Goal: Information Seeking & Learning: Check status

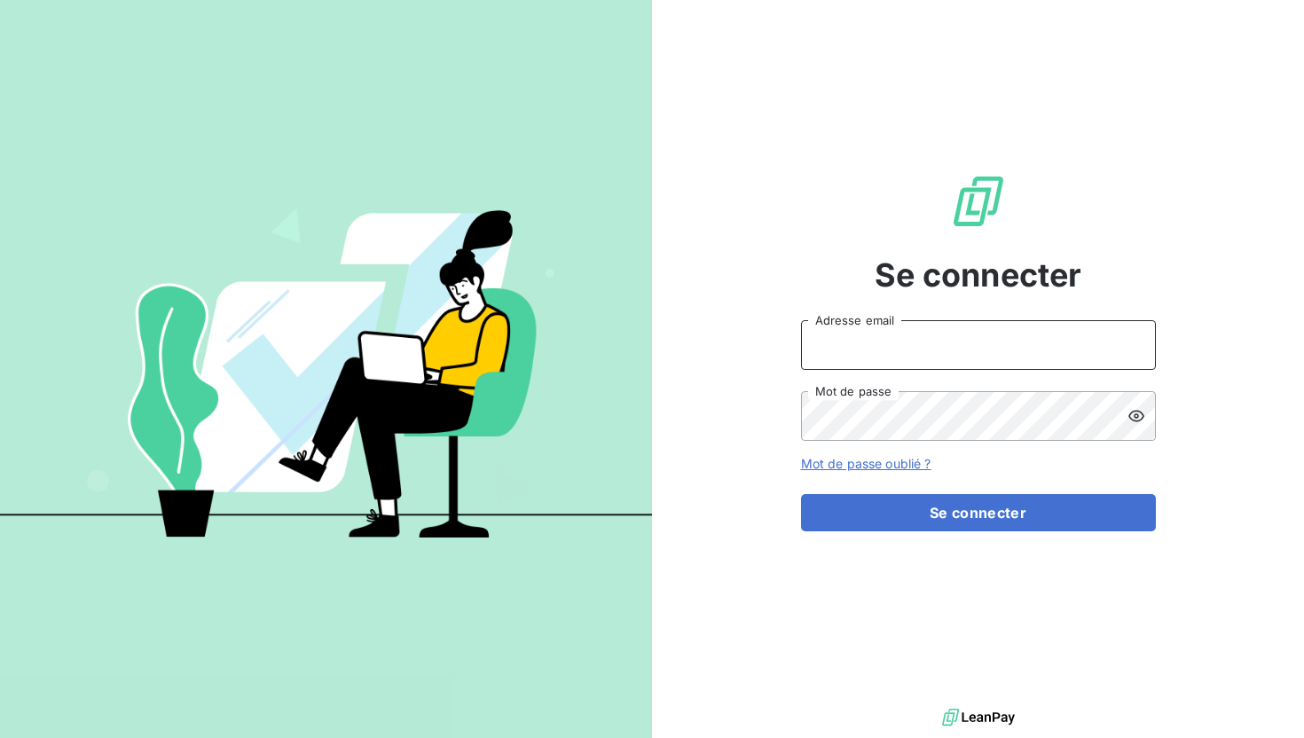
click at [908, 339] on input "Adresse email" at bounding box center [978, 345] width 355 height 50
type input "[PERSON_NAME][EMAIL_ADDRESS][PERSON_NAME][DOMAIN_NAME]"
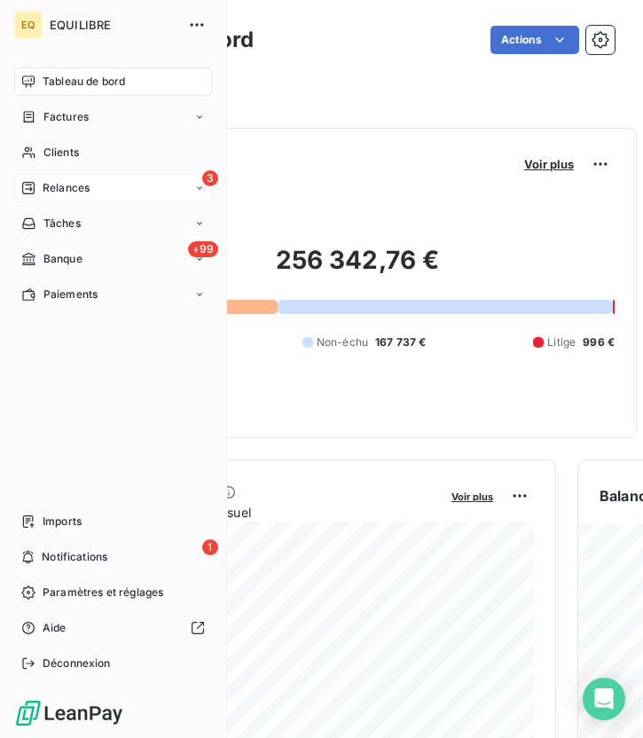
click at [38, 186] on div "Relances" at bounding box center [55, 188] width 68 height 16
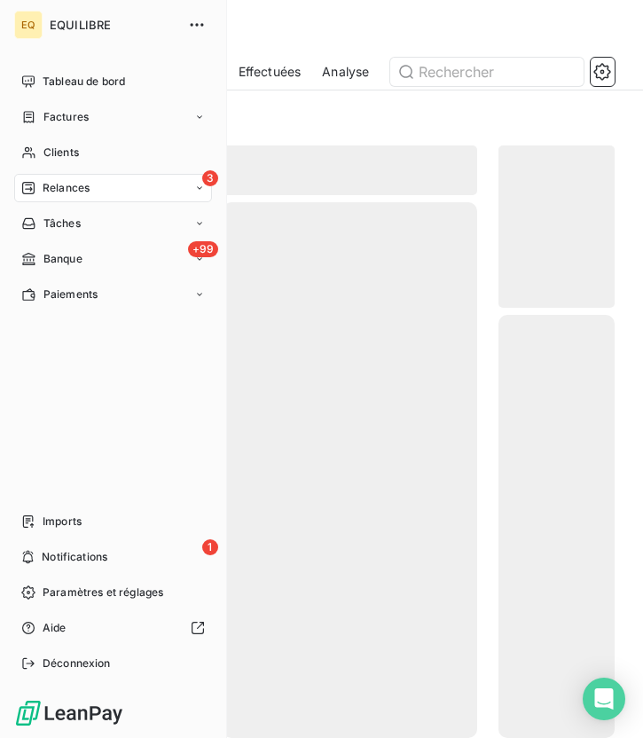
scroll to position [564, 116]
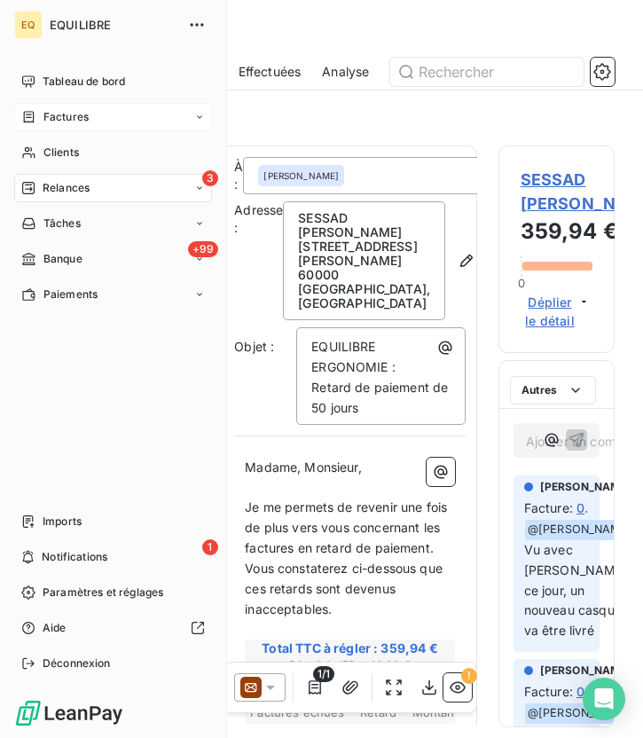
click at [72, 116] on span "Factures" at bounding box center [65, 117] width 45 height 16
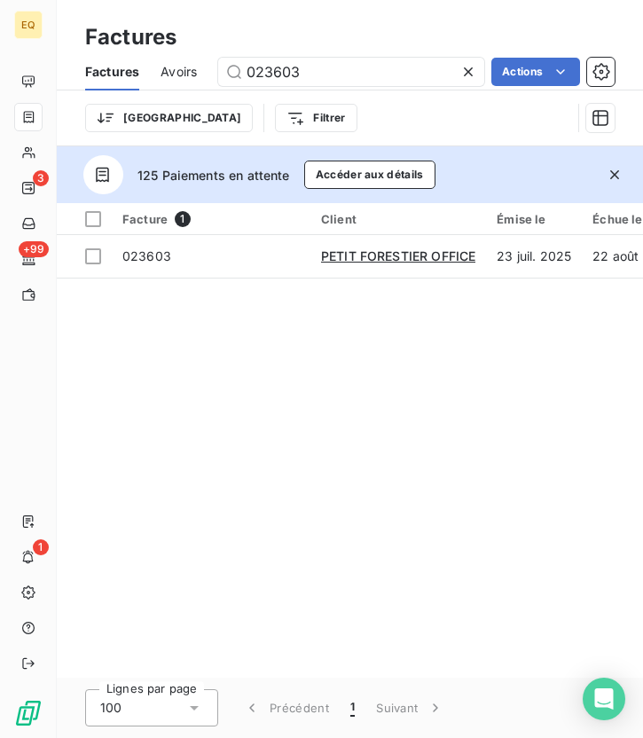
click at [471, 71] on icon at bounding box center [469, 72] width 18 height 18
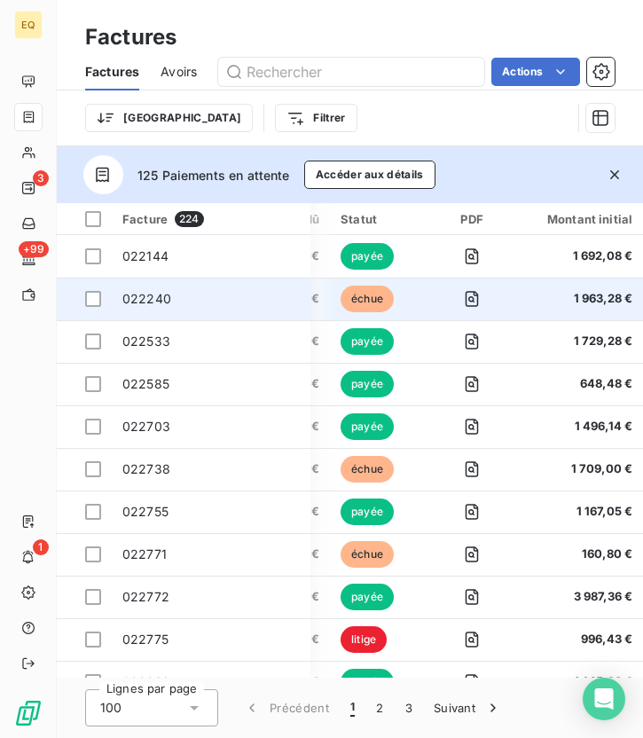
scroll to position [0, 411]
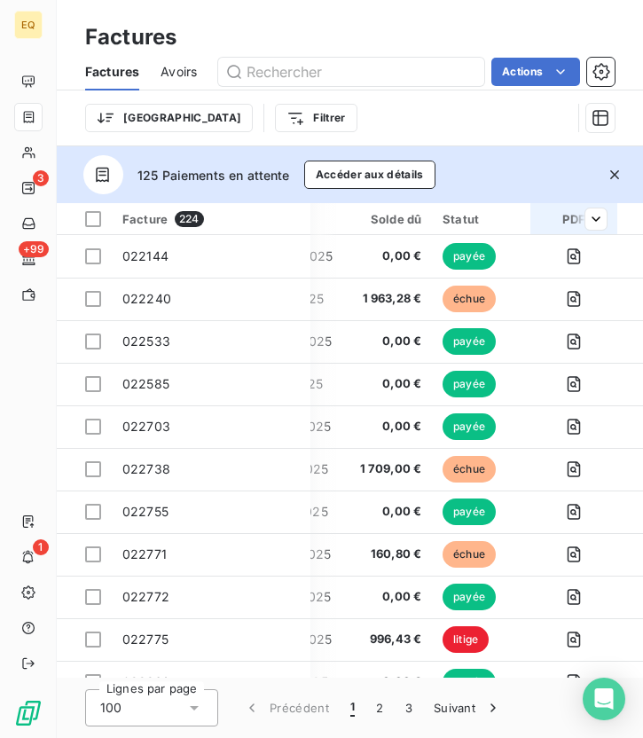
click at [616, 174] on icon "button" at bounding box center [615, 175] width 18 height 18
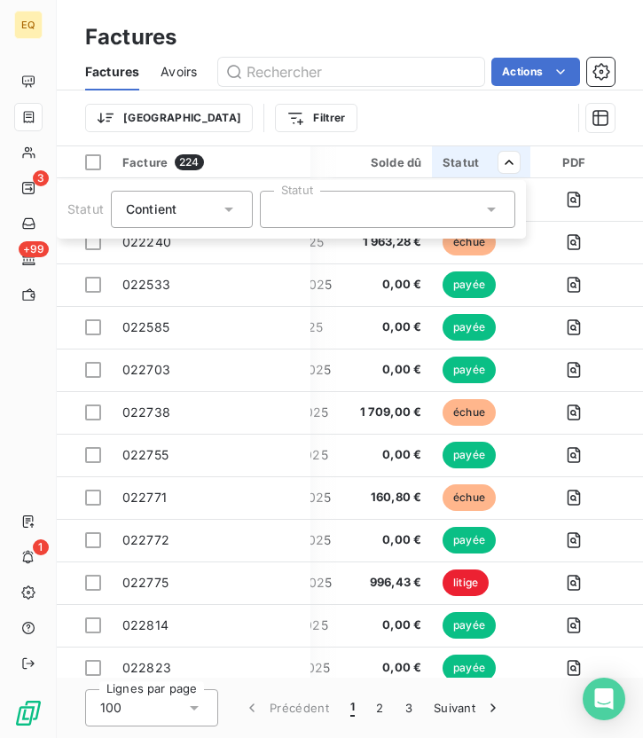
click at [300, 213] on div at bounding box center [388, 209] width 256 height 37
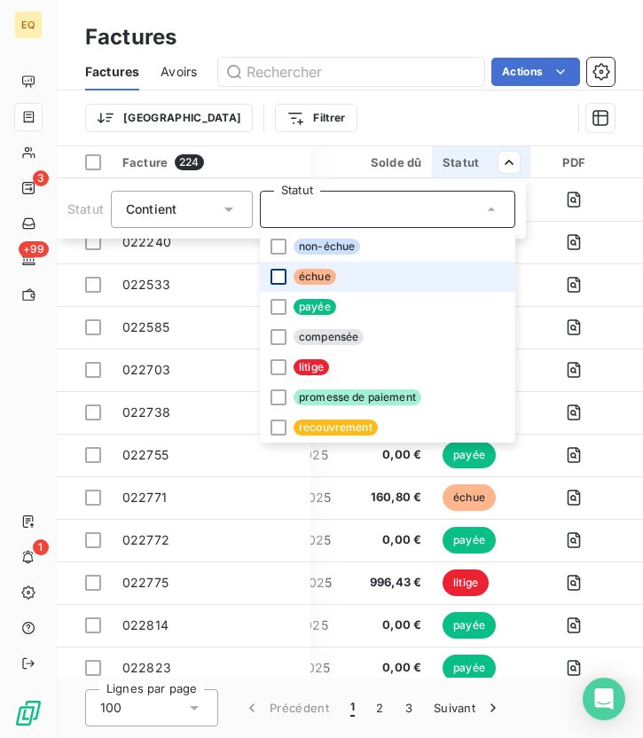
click at [275, 271] on div at bounding box center [279, 277] width 16 height 16
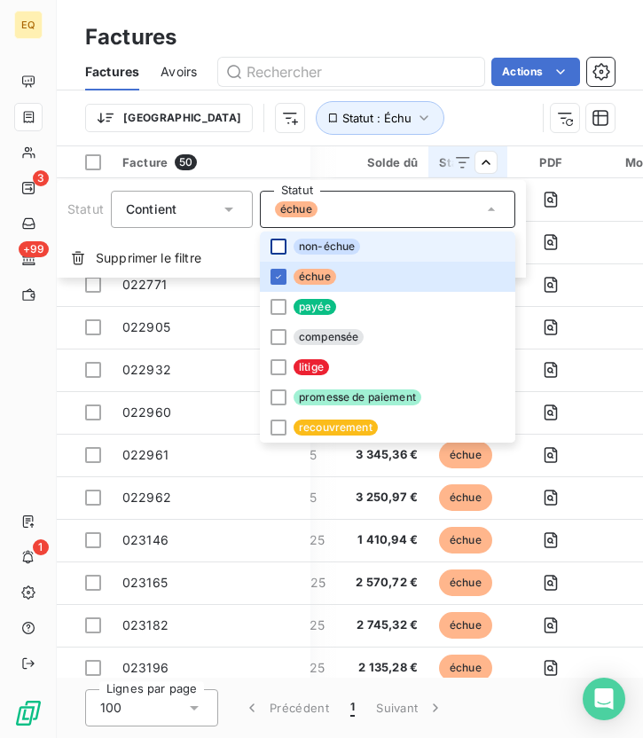
click at [275, 252] on div at bounding box center [279, 247] width 16 height 16
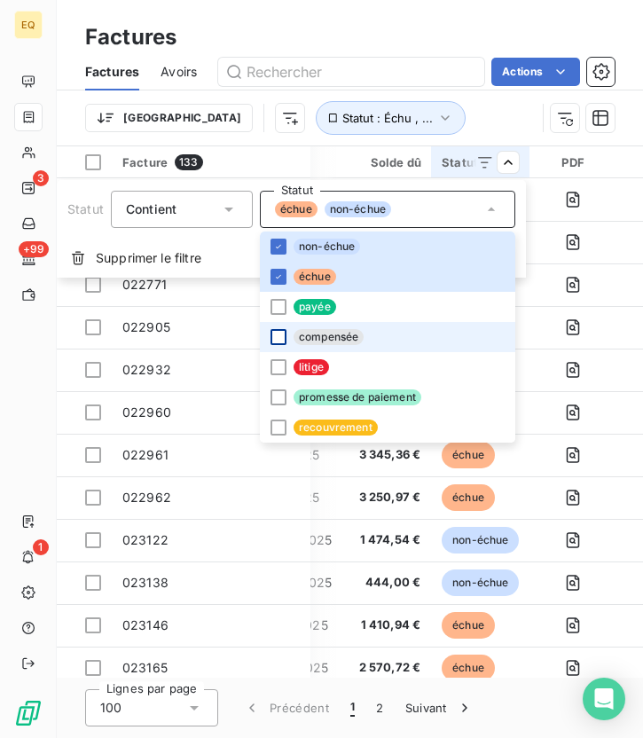
click at [280, 339] on div at bounding box center [279, 337] width 16 height 16
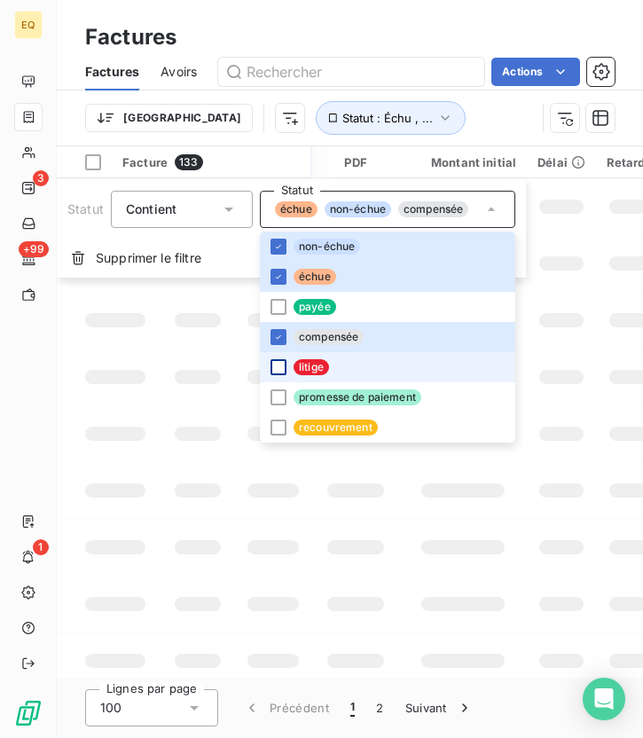
click at [280, 362] on div at bounding box center [279, 367] width 16 height 16
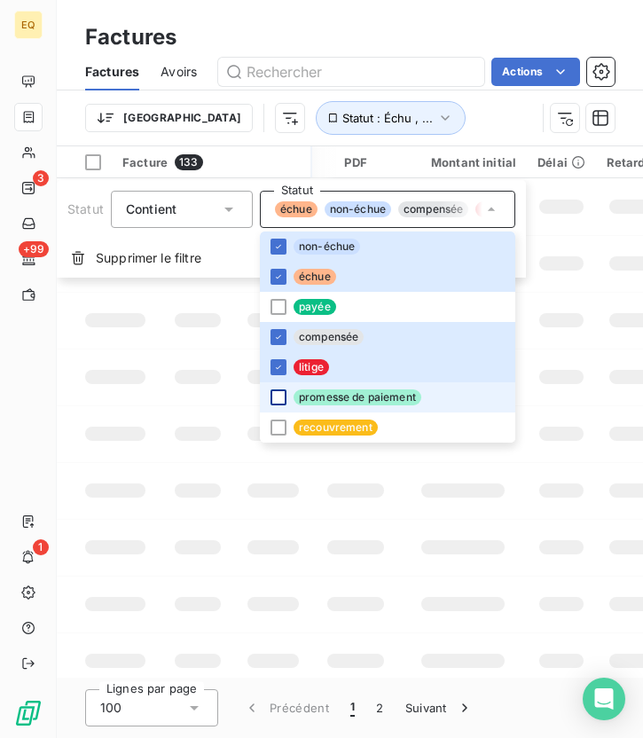
click at [280, 392] on div at bounding box center [279, 397] width 16 height 16
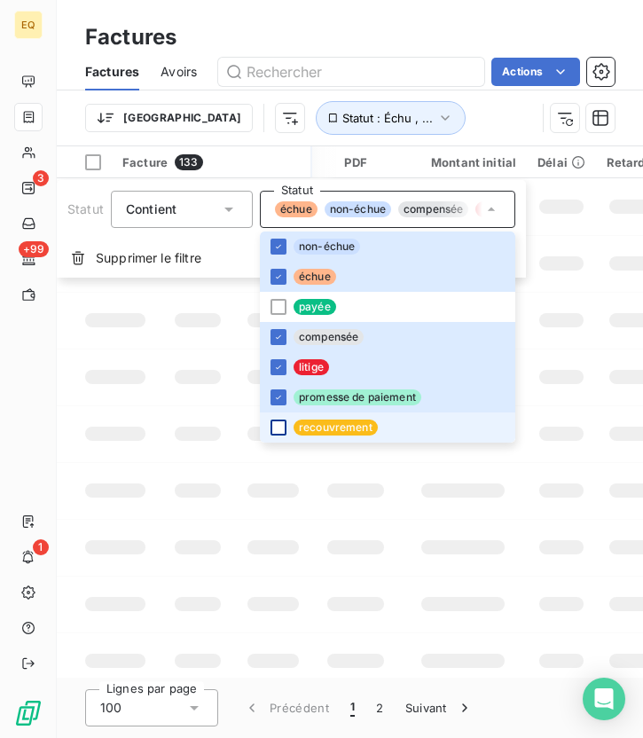
click at [280, 421] on div at bounding box center [279, 428] width 16 height 16
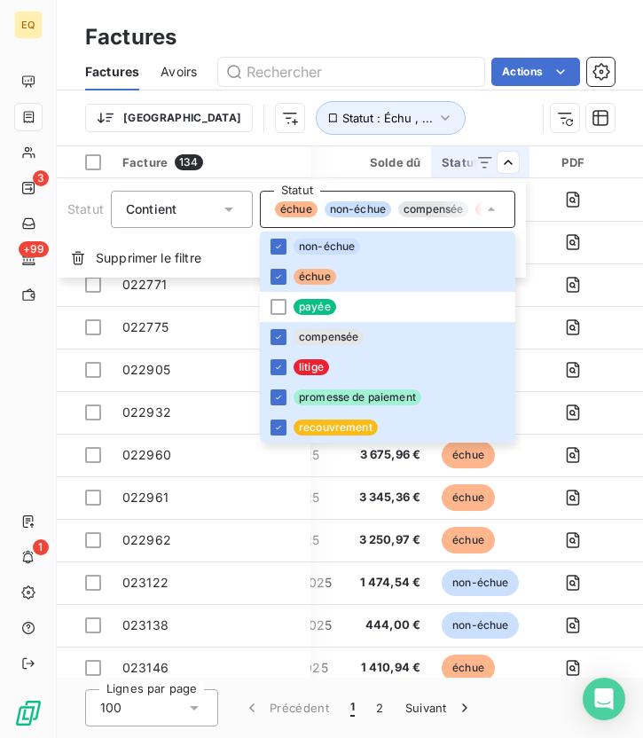
click at [457, 121] on html "EQ 3 +99 1 Factures Factures Avoirs Actions Trier Statut : Échu , ... Facture 1…" at bounding box center [321, 369] width 643 height 738
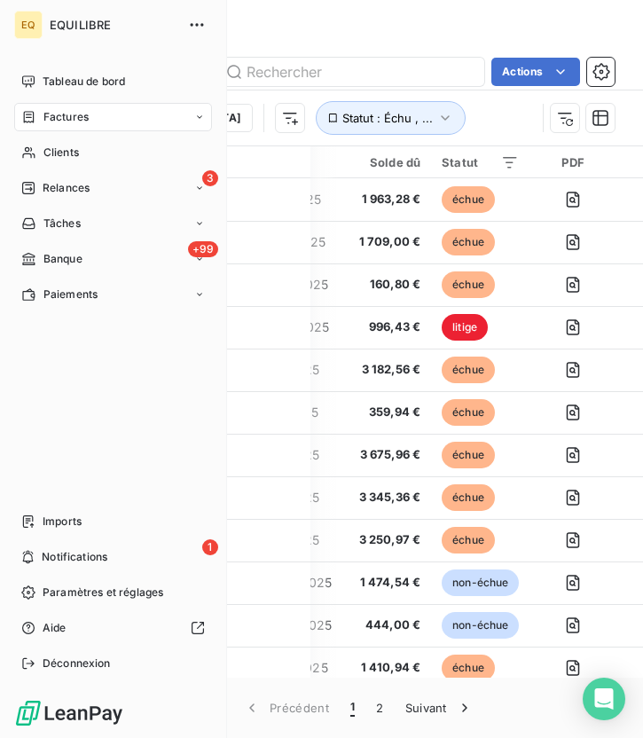
click at [43, 556] on span "Notifications" at bounding box center [75, 557] width 66 height 16
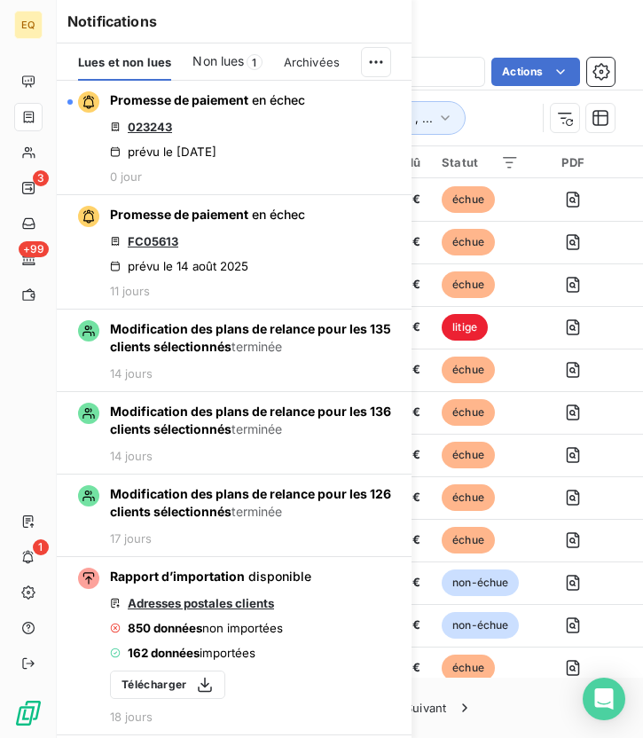
click at [430, 115] on div "Trier Statut : Échu , ..." at bounding box center [310, 118] width 451 height 34
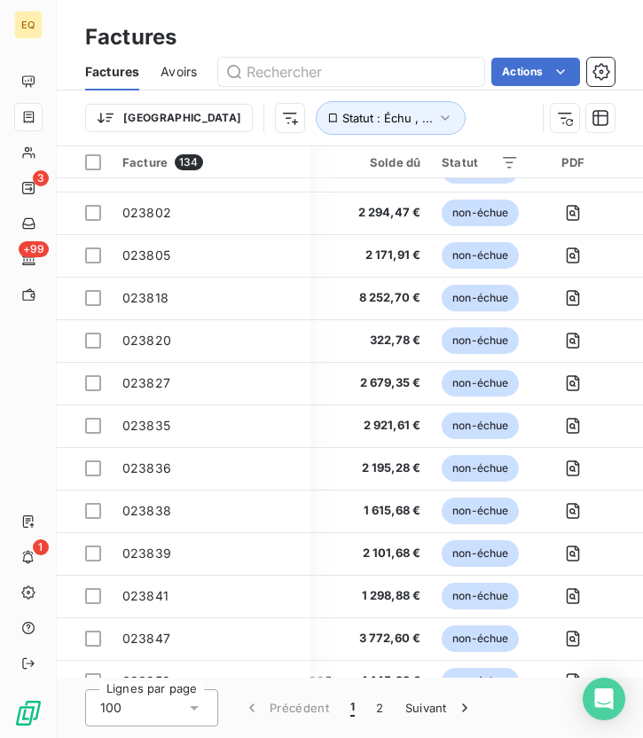
scroll to position [3766, 411]
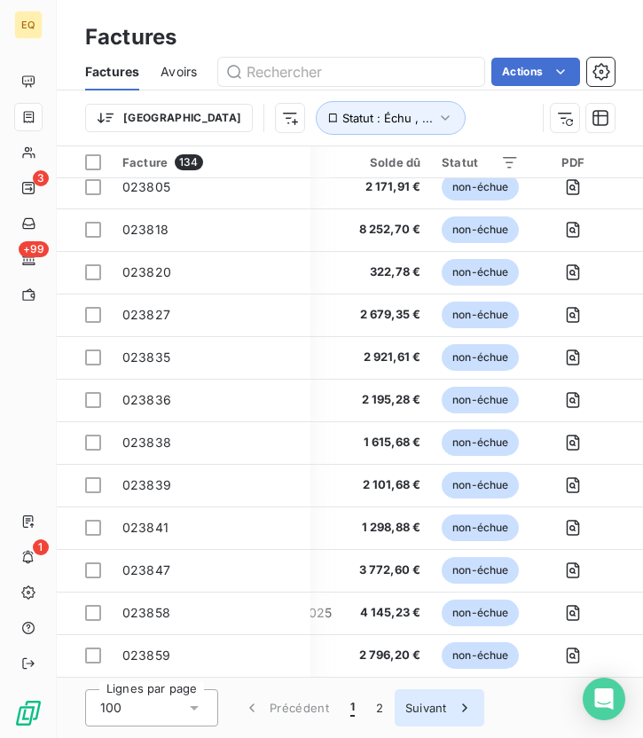
click at [421, 714] on button "Suivant" at bounding box center [440, 707] width 90 height 37
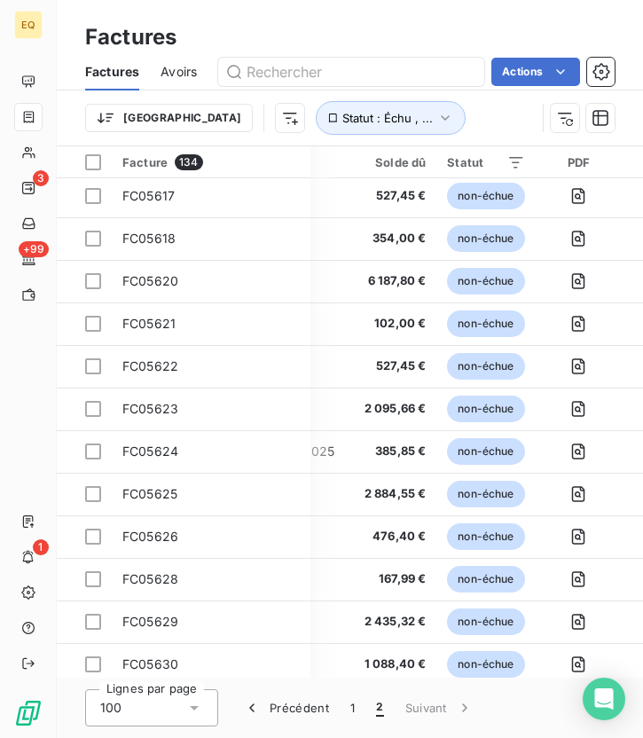
scroll to position [956, 411]
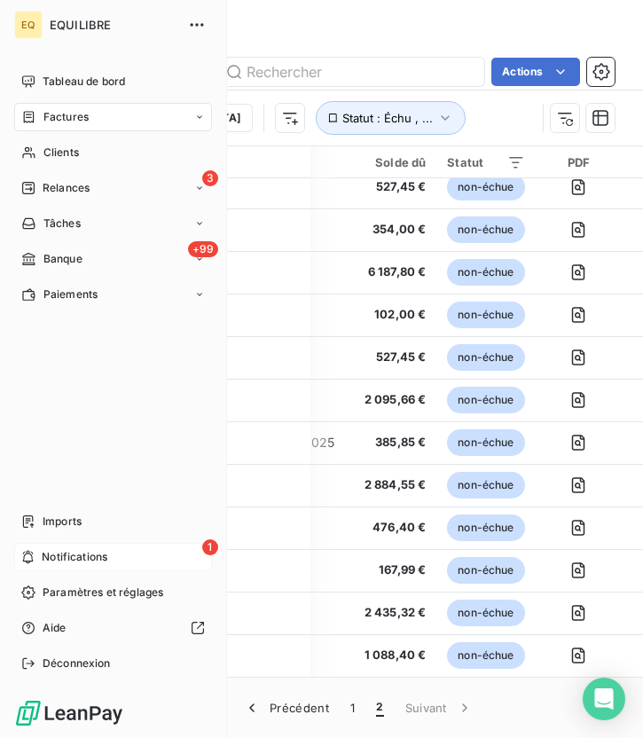
click at [40, 554] on div "1 Notifications" at bounding box center [113, 557] width 198 height 28
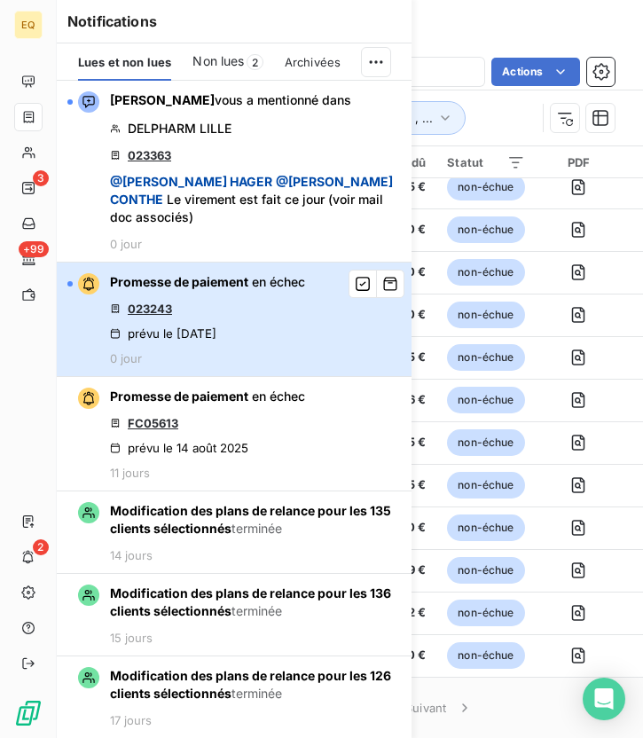
click at [173, 285] on div "Promesse de paiement en échec 023243 prévu le [DATE] 0 jour" at bounding box center [207, 319] width 195 height 92
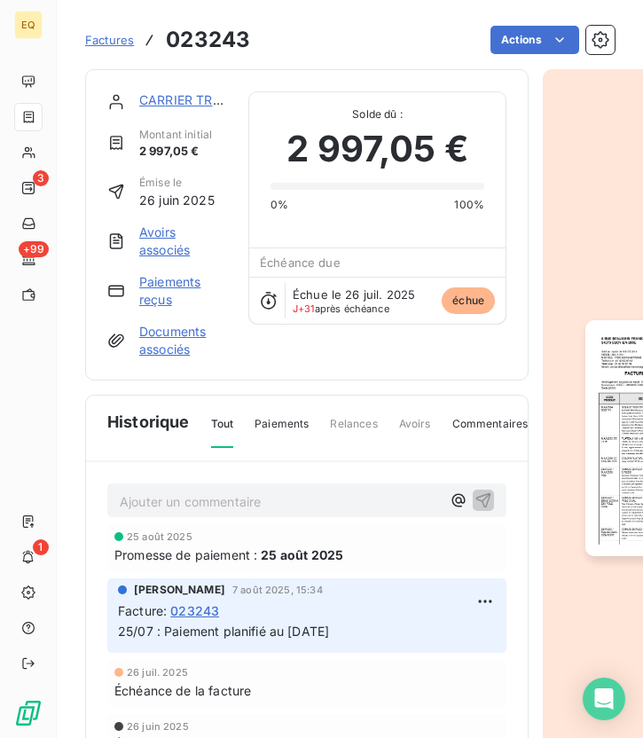
click at [192, 107] on div "CARRIER TRANSICOLD INDUSTRIES" at bounding box center [183, 100] width 88 height 18
click at [181, 102] on link "CARRIER TRANSICOLD INDUSTRIES" at bounding box center [247, 99] width 217 height 15
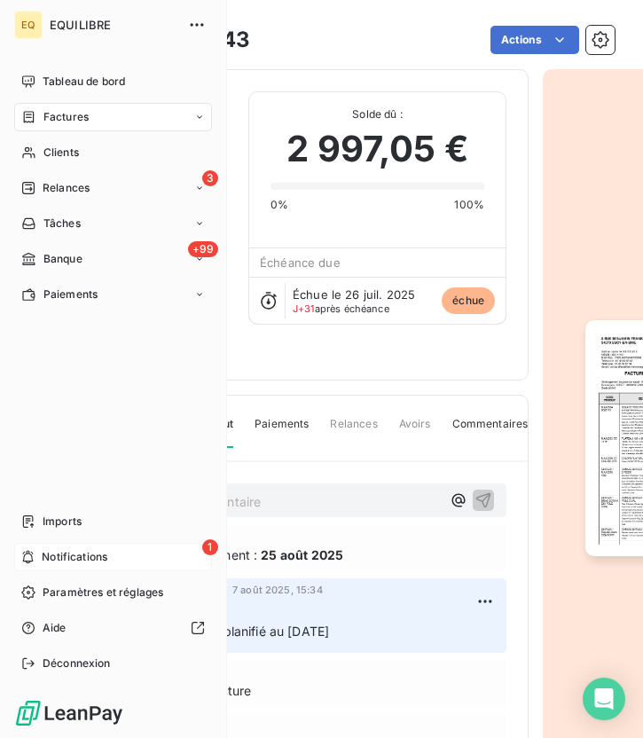
click at [49, 552] on span "Notifications" at bounding box center [75, 557] width 66 height 16
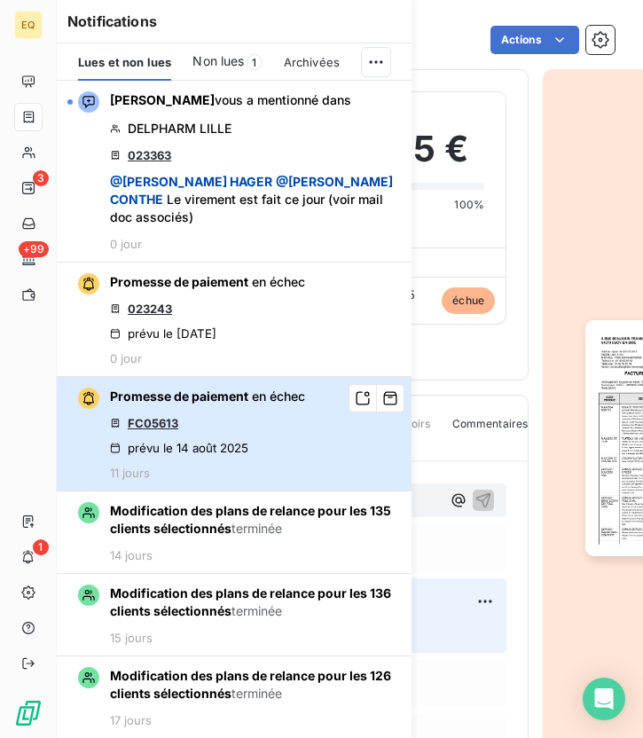
click at [248, 389] on span "Promesse de paiement" at bounding box center [179, 396] width 138 height 15
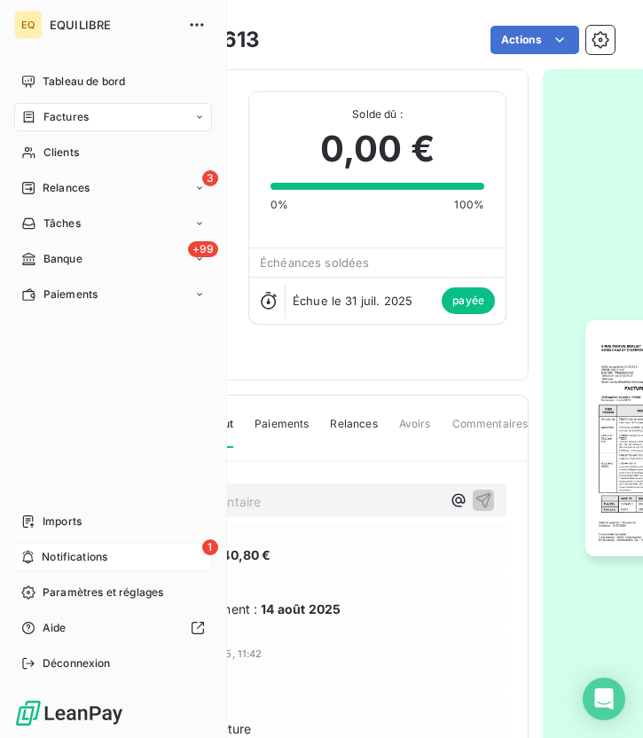
click at [72, 551] on span "Notifications" at bounding box center [75, 557] width 66 height 16
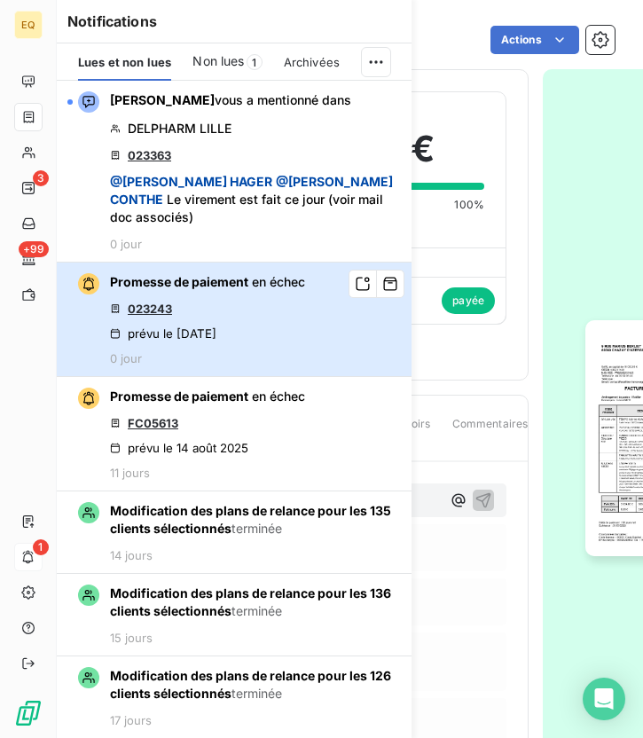
click at [215, 273] on div "Promesse de paiement en échec 023243 prévu le [DATE] 0 jour" at bounding box center [207, 319] width 195 height 92
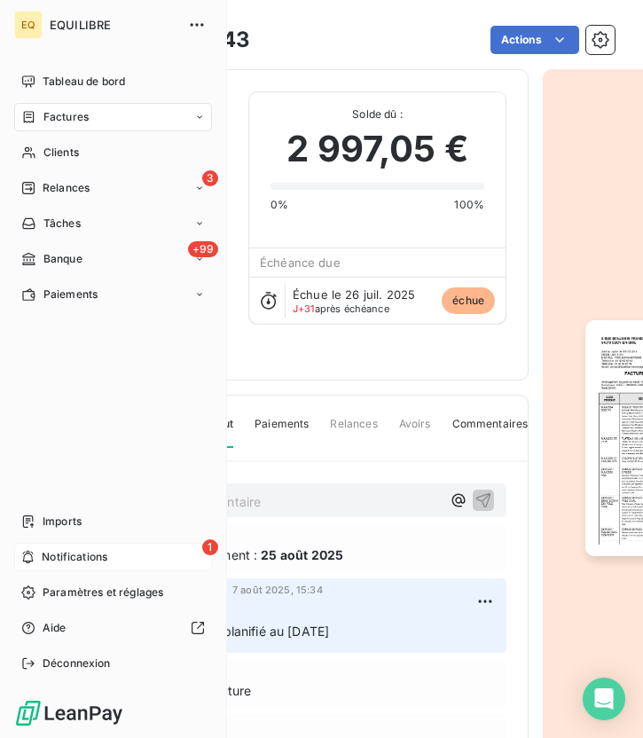
click at [71, 557] on span "Notifications" at bounding box center [75, 557] width 66 height 16
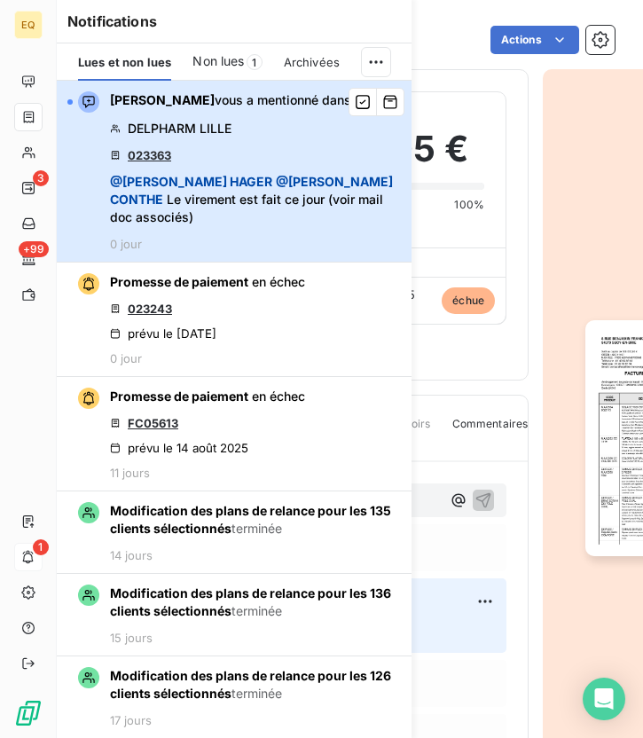
click at [293, 162] on div "[PERSON_NAME] vous a mentionné dans DELPHARM LILLE 023363 @ [PERSON_NAME] @ [PE…" at bounding box center [255, 171] width 291 height 160
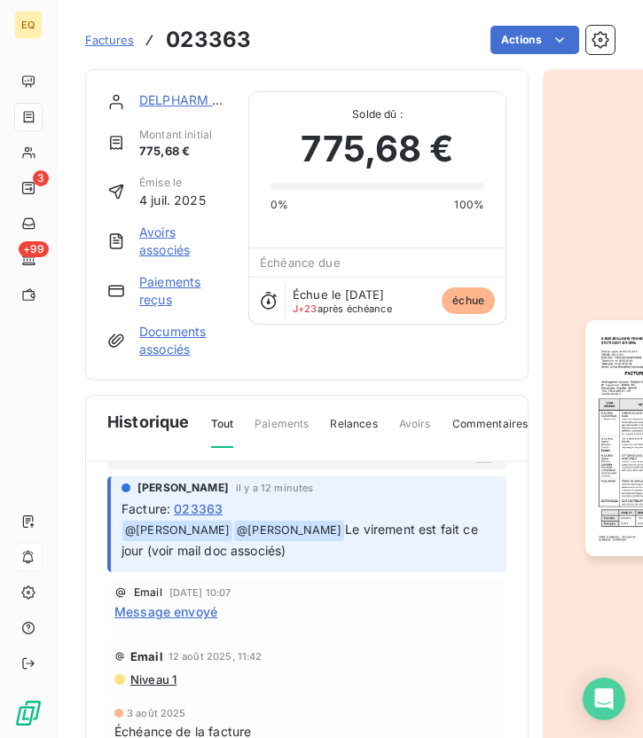
scroll to position [48, 0]
click at [169, 101] on link "DELPHARM LILLE" at bounding box center [192, 99] width 106 height 15
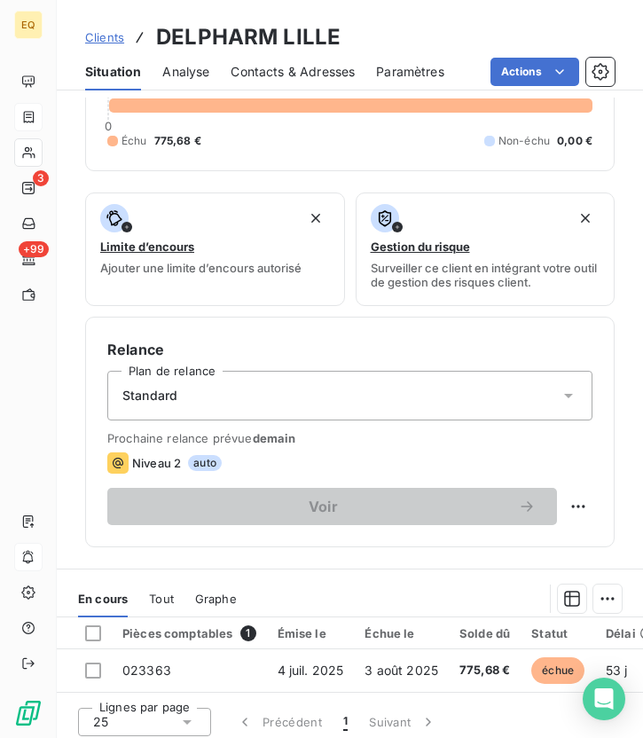
scroll to position [209, 0]
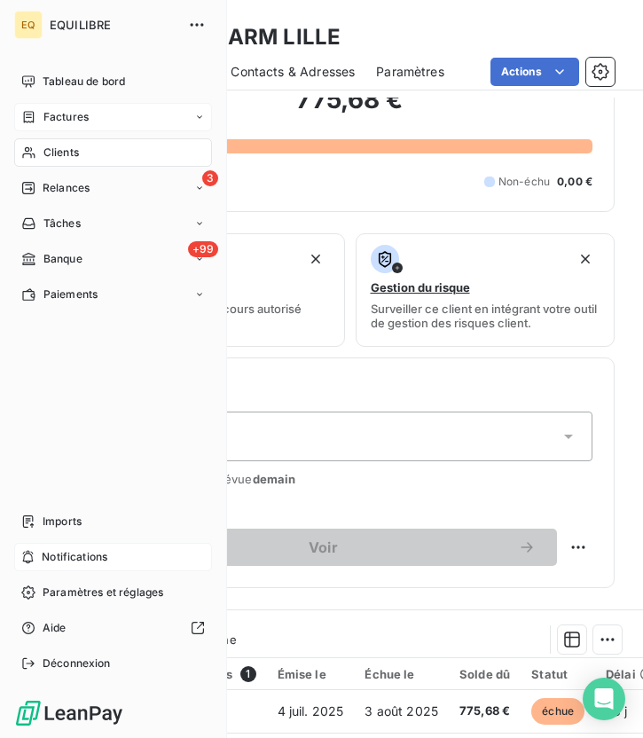
click at [55, 556] on span "Notifications" at bounding box center [75, 557] width 66 height 16
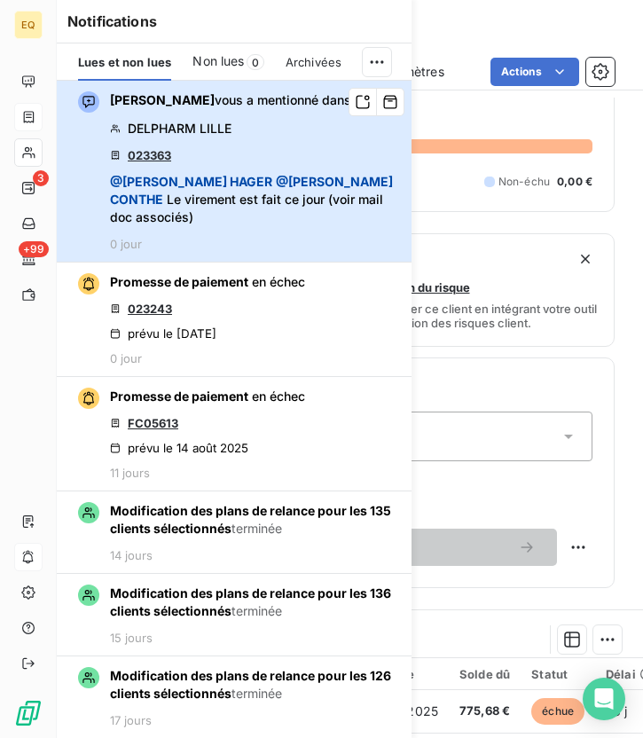
click at [257, 153] on div "[PERSON_NAME] vous a mentionné dans DELPHARM LILLE 023363 @ [PERSON_NAME] @ [PE…" at bounding box center [255, 171] width 291 height 160
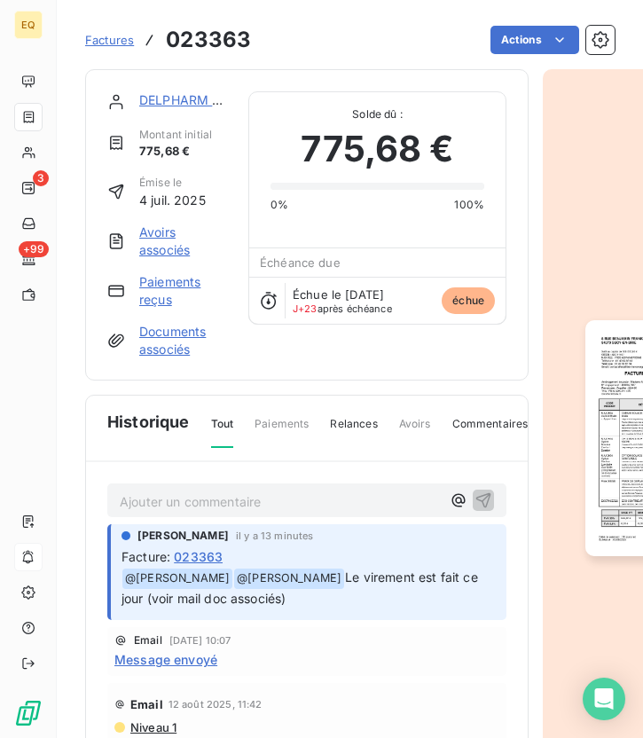
click at [183, 343] on link "Documents associés" at bounding box center [183, 340] width 88 height 35
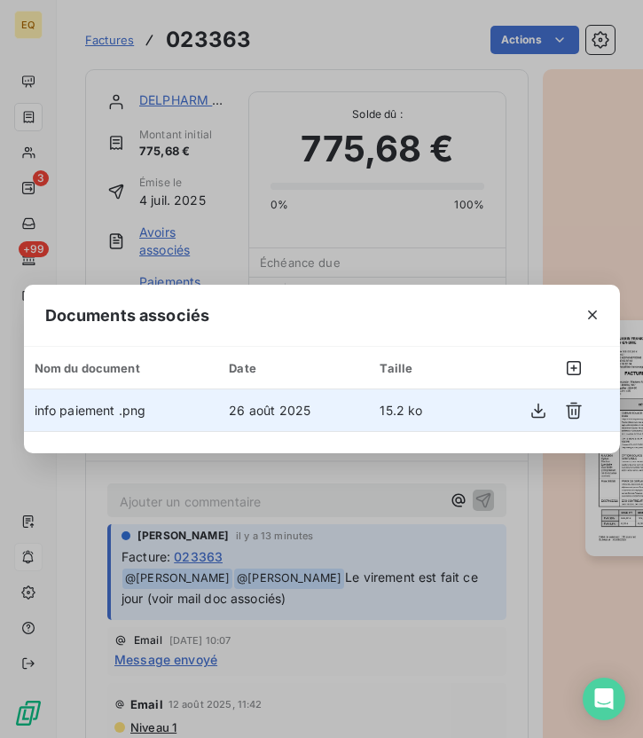
click at [127, 407] on span "info paiement .png" at bounding box center [91, 410] width 112 height 15
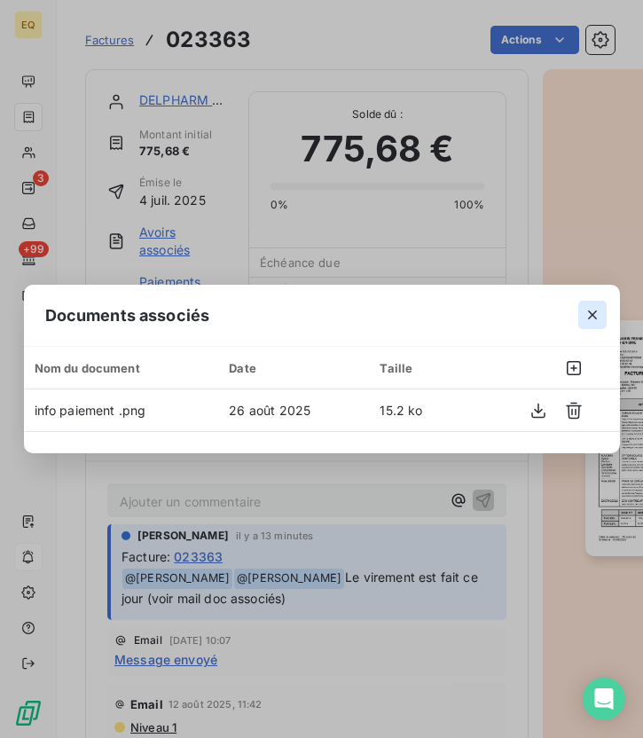
click at [594, 311] on icon "button" at bounding box center [593, 315] width 18 height 18
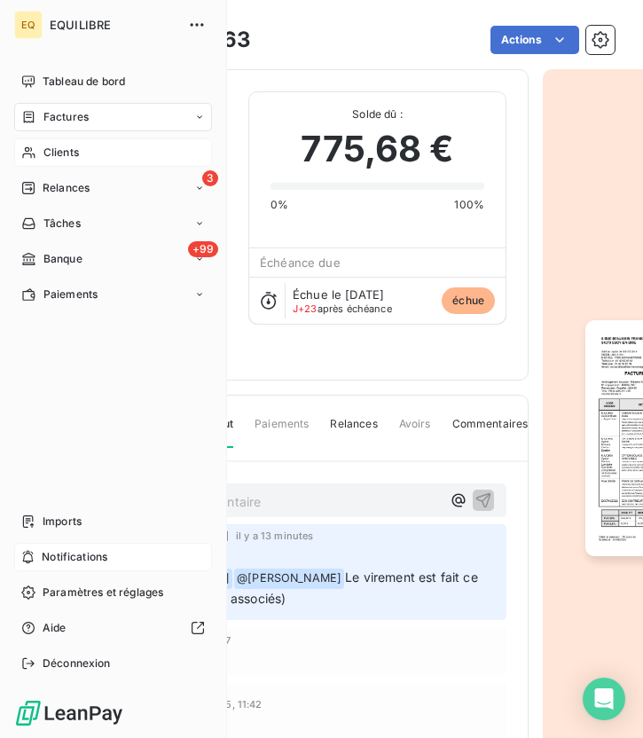
click at [63, 149] on span "Clients" at bounding box center [60, 153] width 35 height 16
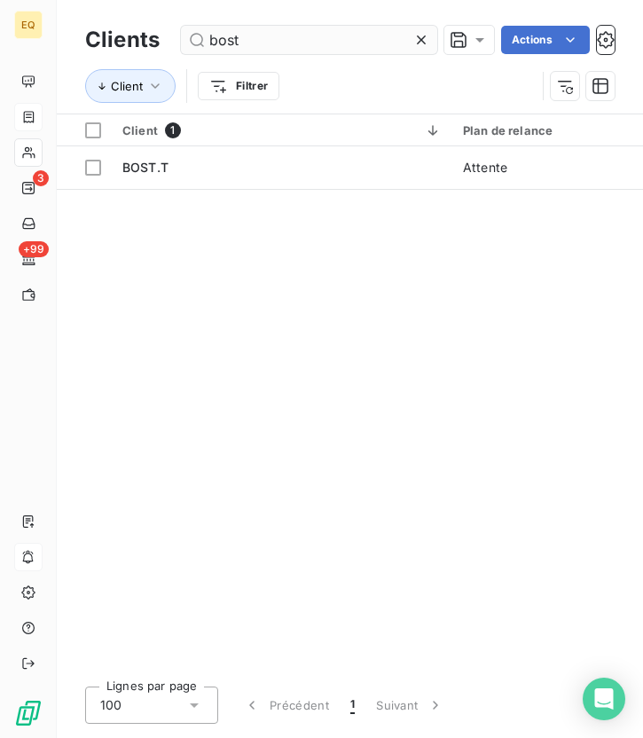
type input "bost"
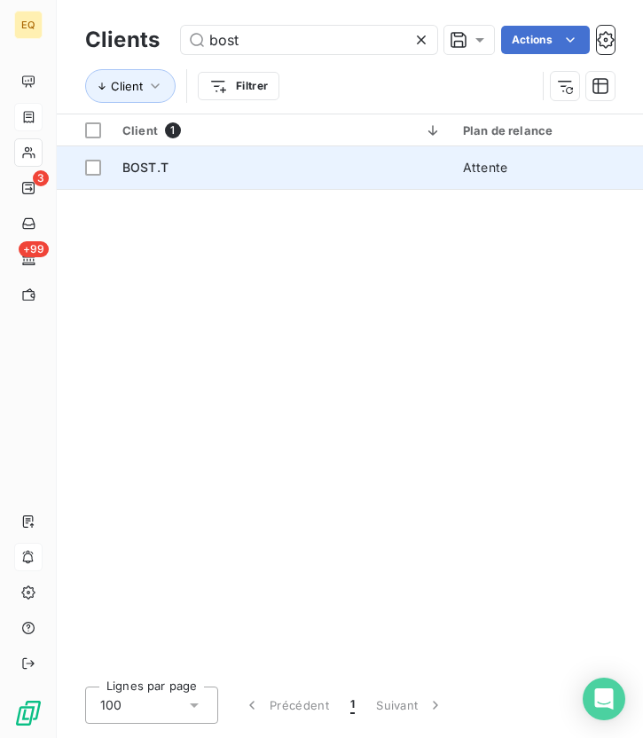
click at [268, 171] on div "BOST.T" at bounding box center [281, 168] width 319 height 18
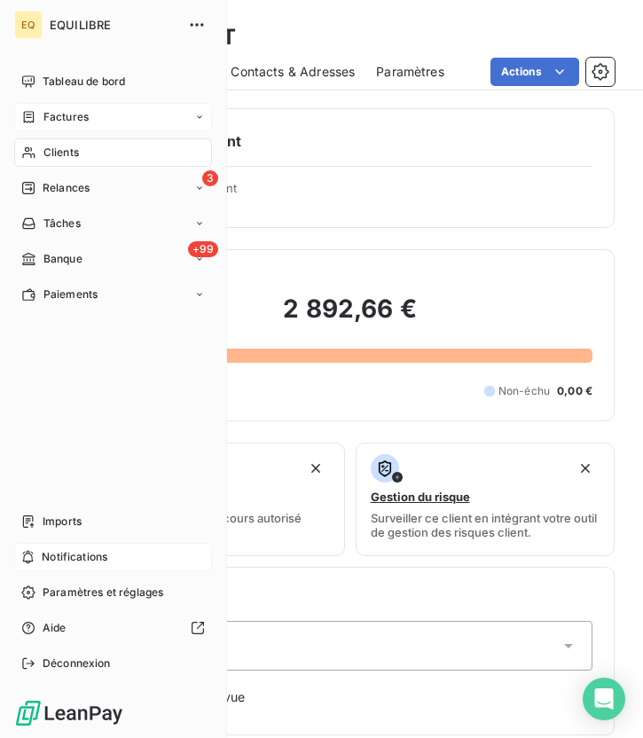
click at [63, 154] on span "Clients" at bounding box center [60, 153] width 35 height 16
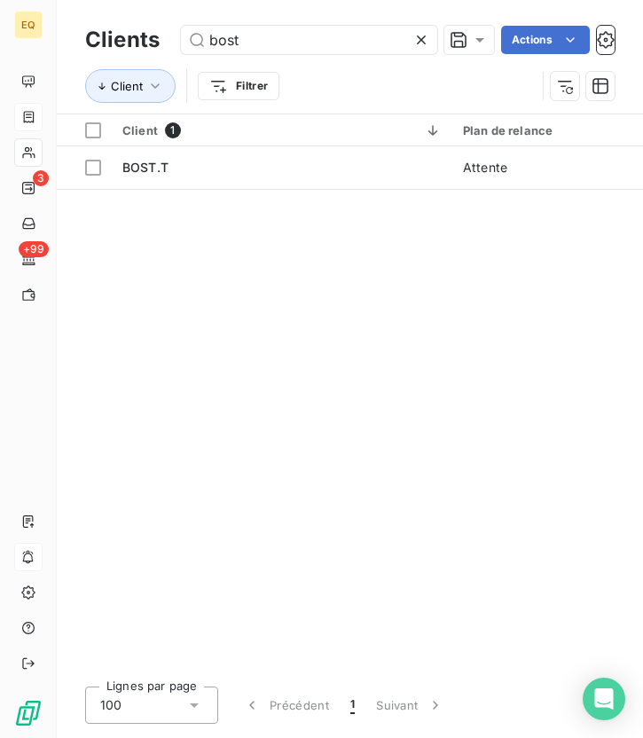
drag, startPoint x: 311, startPoint y: 43, endPoint x: 162, endPoint y: 38, distance: 148.2
click at [162, 38] on div "Clients bost Actions" at bounding box center [350, 39] width 530 height 37
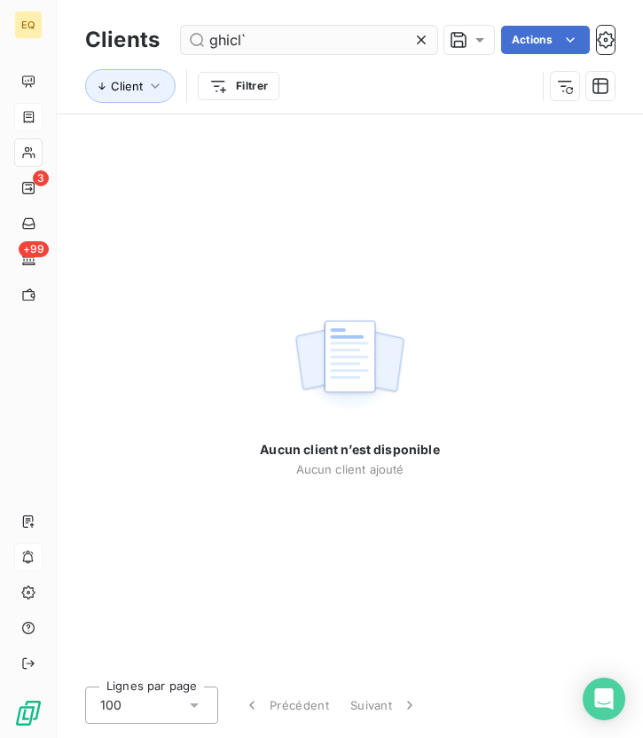
type input "ghicl"
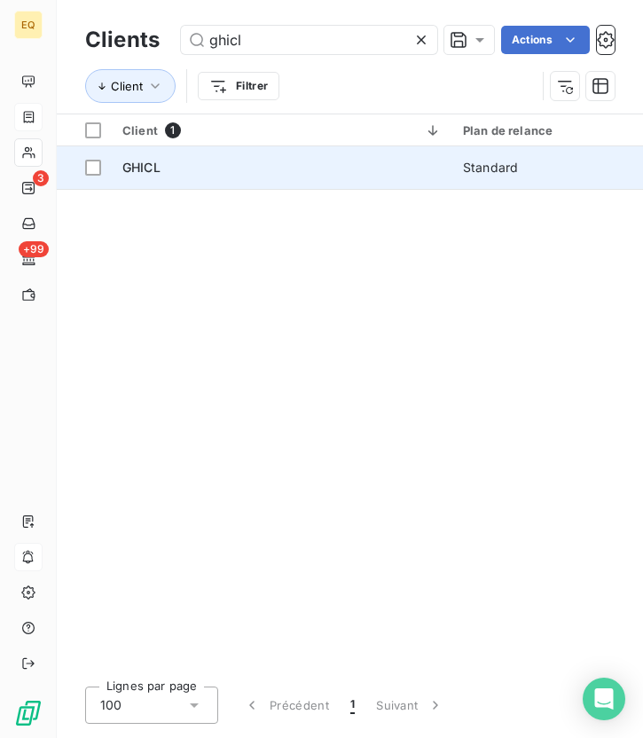
click at [137, 169] on span "GHICL" at bounding box center [141, 167] width 38 height 15
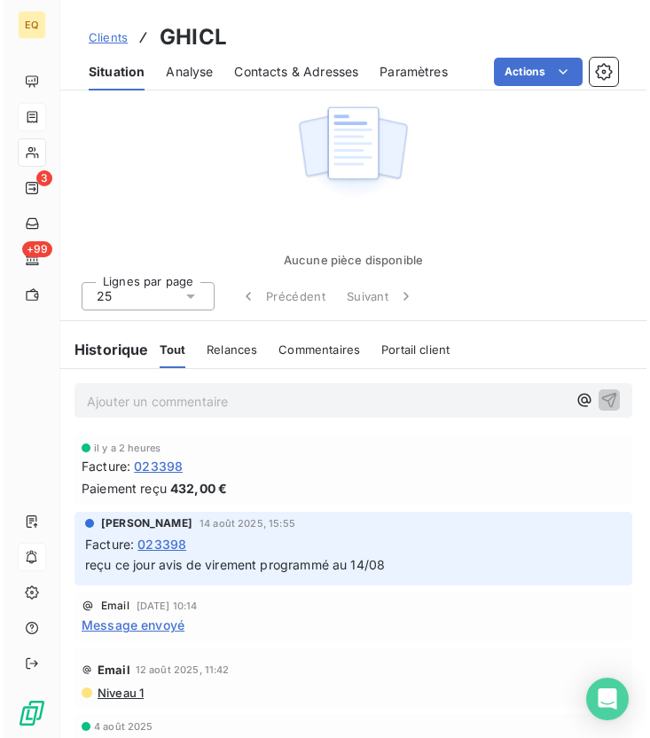
scroll to position [734, 0]
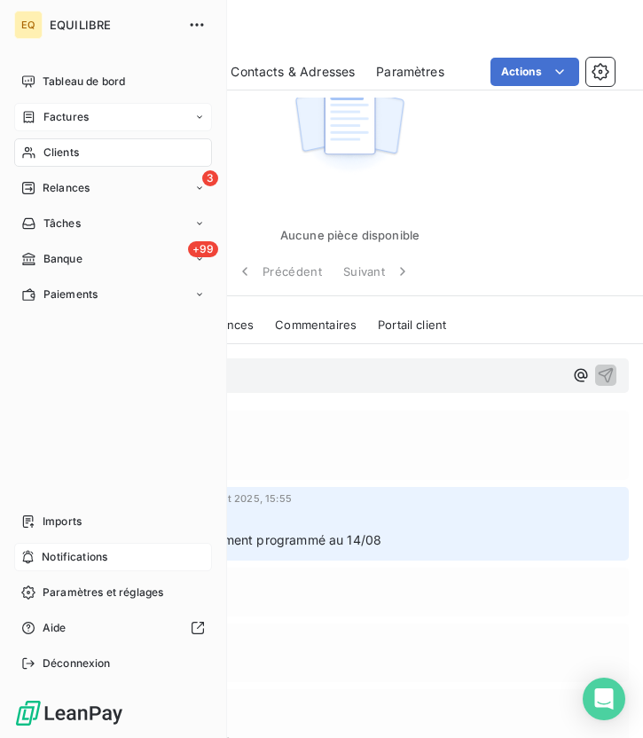
click at [56, 552] on span "Notifications" at bounding box center [75, 557] width 66 height 16
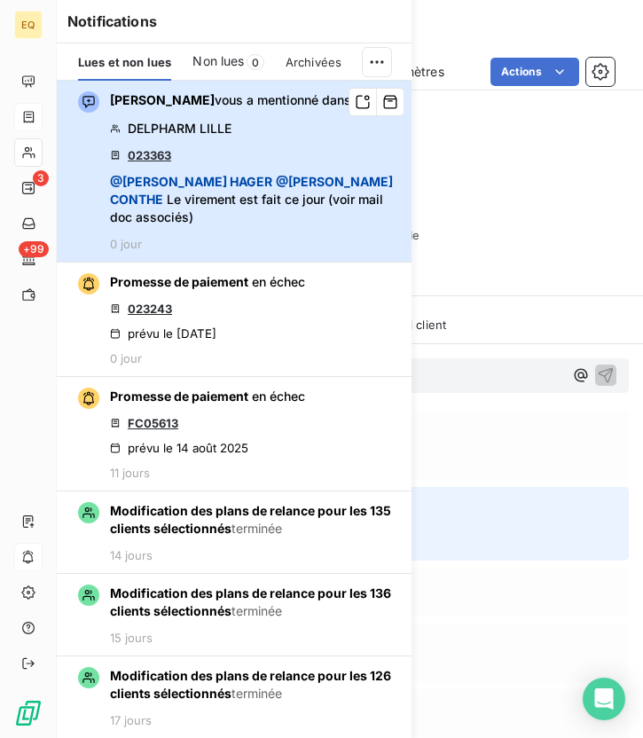
click at [282, 186] on span "@ [PERSON_NAME]" at bounding box center [251, 190] width 283 height 33
